Goal: Information Seeking & Learning: Learn about a topic

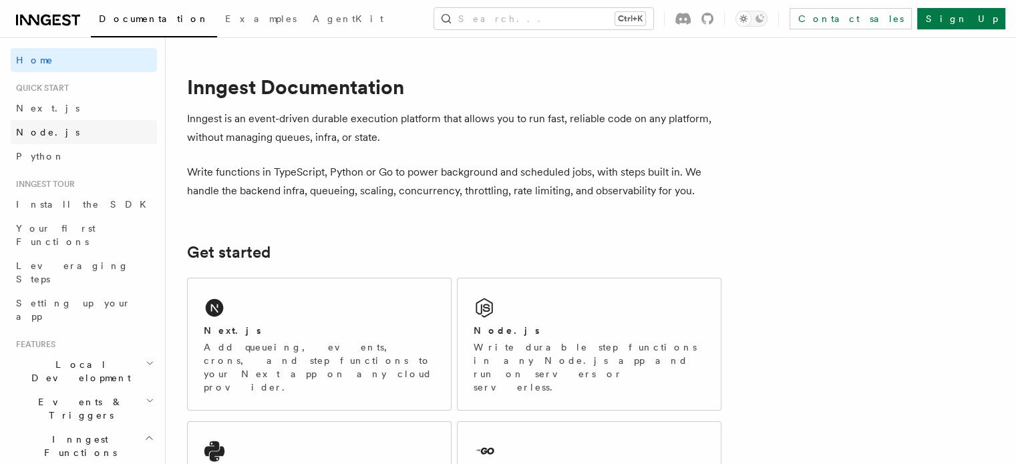
click at [59, 129] on link "Node.js" at bounding box center [84, 132] width 146 height 24
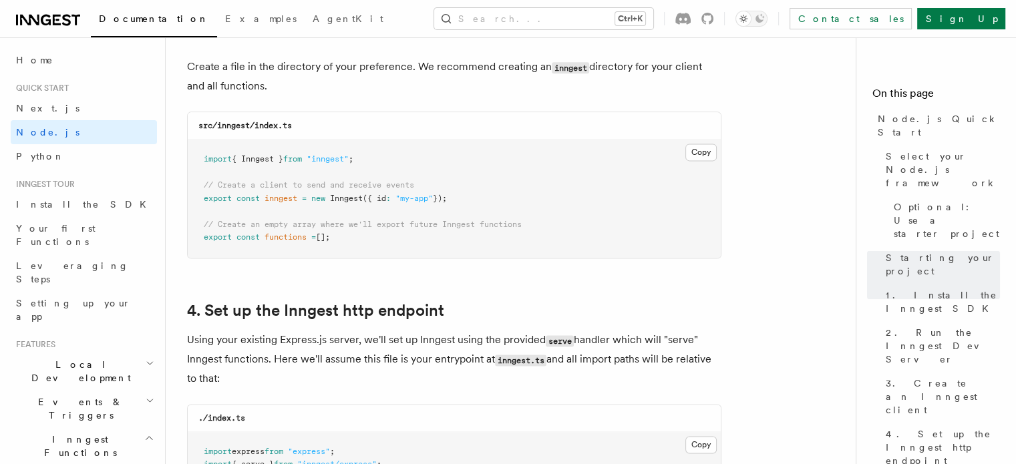
scroll to position [1804, 0]
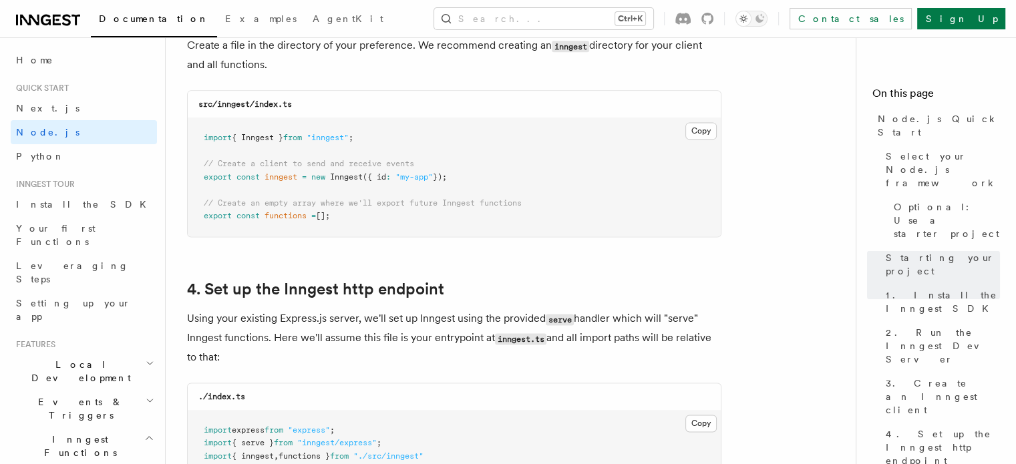
copy code "import { Inngest } from "inngest" ; // Create a client to send and receive even…"
drag, startPoint x: 379, startPoint y: 216, endPoint x: 200, endPoint y: 143, distance: 193.9
click at [200, 143] on pre "import { Inngest } from "inngest" ; // Create a client to send and receive even…" at bounding box center [454, 177] width 533 height 118
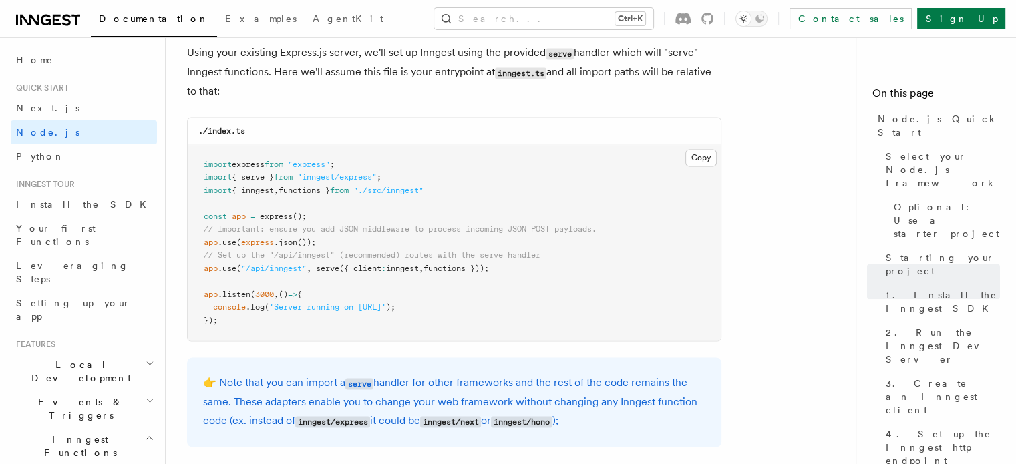
scroll to position [2071, 0]
click at [454, 189] on pre "import express from "express" ; import { serve } from "inngest/express" ; impor…" at bounding box center [454, 242] width 533 height 196
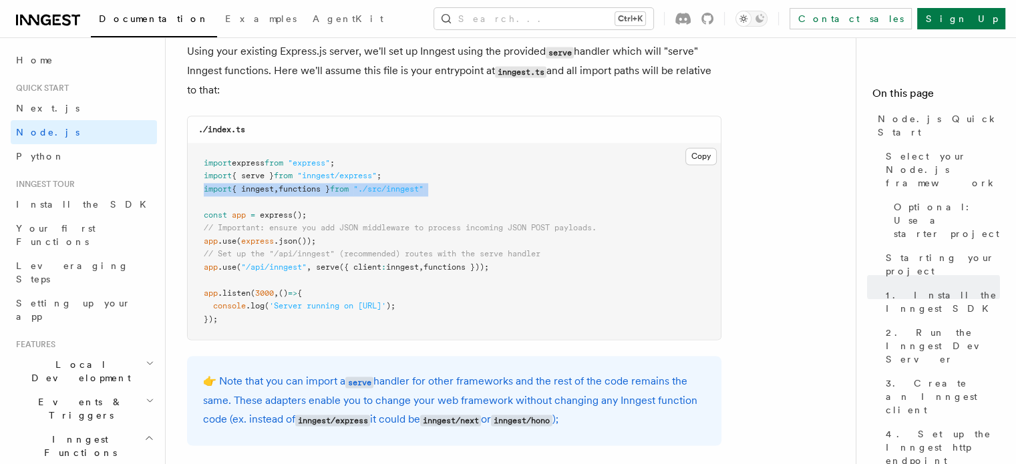
copy code "import { inngest , functions } from "./src/inngest""
drag, startPoint x: 454, startPoint y: 189, endPoint x: 190, endPoint y: 190, distance: 264.6
click at [190, 190] on pre "import express from "express" ; import { serve } from "inngest/express" ; impor…" at bounding box center [454, 242] width 533 height 196
